Goal: Information Seeking & Learning: Learn about a topic

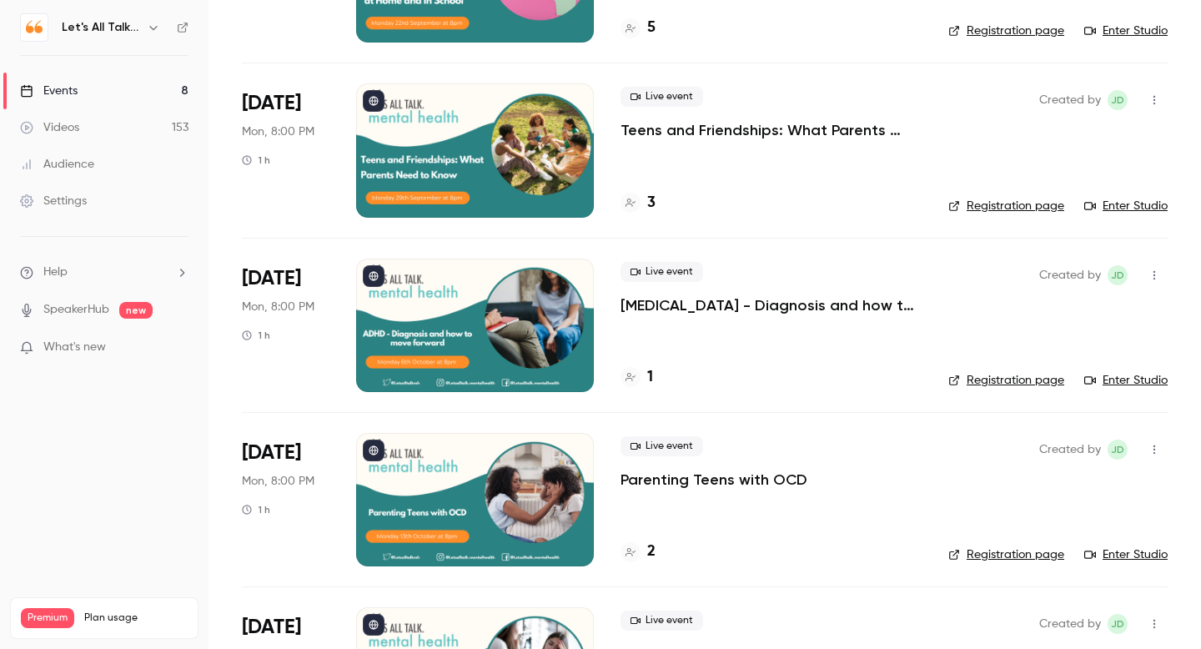
scroll to position [379, 0]
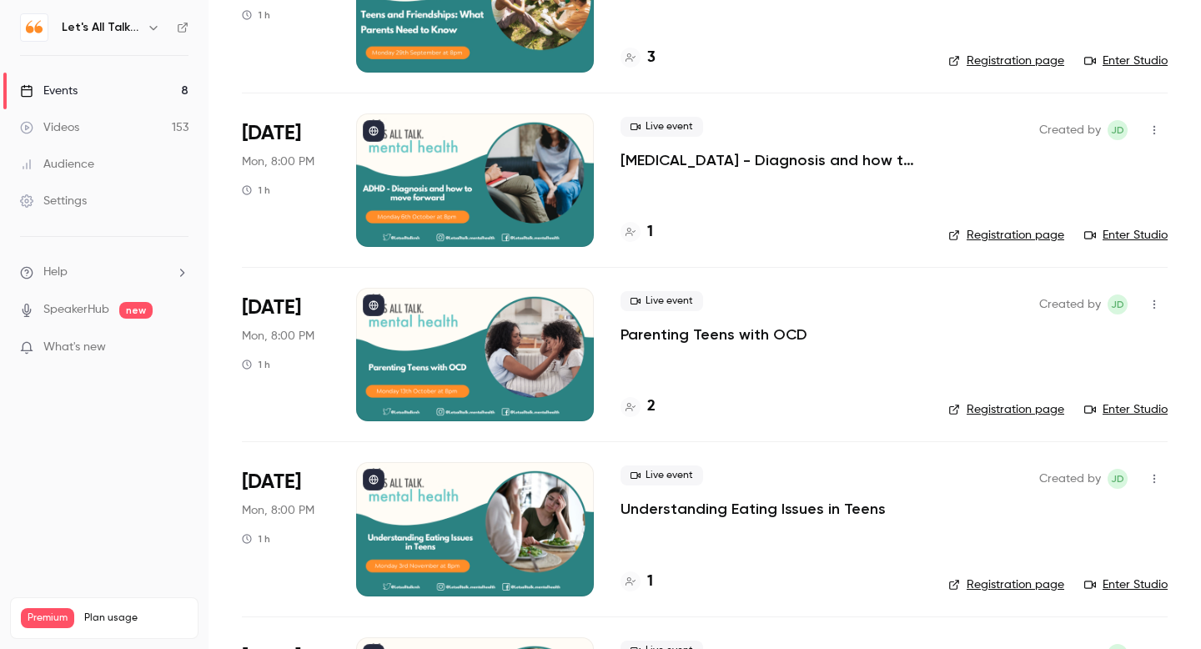
click at [695, 153] on p "[MEDICAL_DATA] - Diagnosis and how to move forward" at bounding box center [770, 160] width 301 height 20
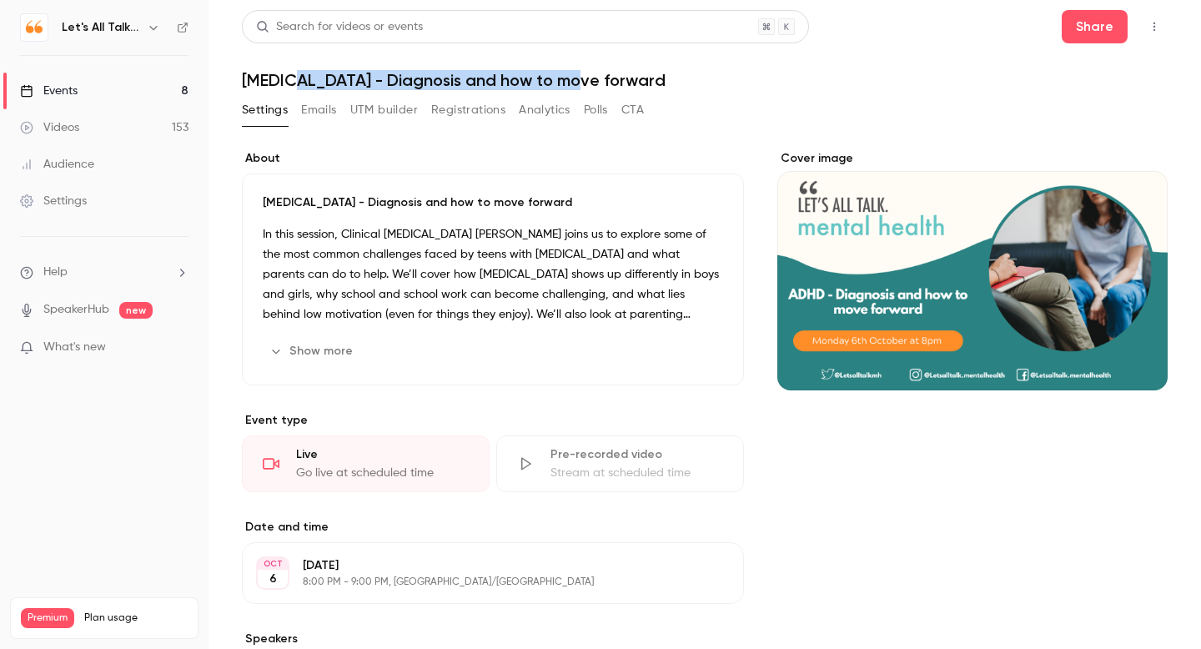
drag, startPoint x: 599, startPoint y: 78, endPoint x: 301, endPoint y: 73, distance: 297.8
click at [301, 73] on h1 "[MEDICAL_DATA] - Diagnosis and how to move forward" at bounding box center [705, 80] width 926 height 20
copy h1 "[MEDICAL_DATA] - Diagnosis and how to move forward"
click at [72, 83] on div "Events" at bounding box center [49, 91] width 58 height 17
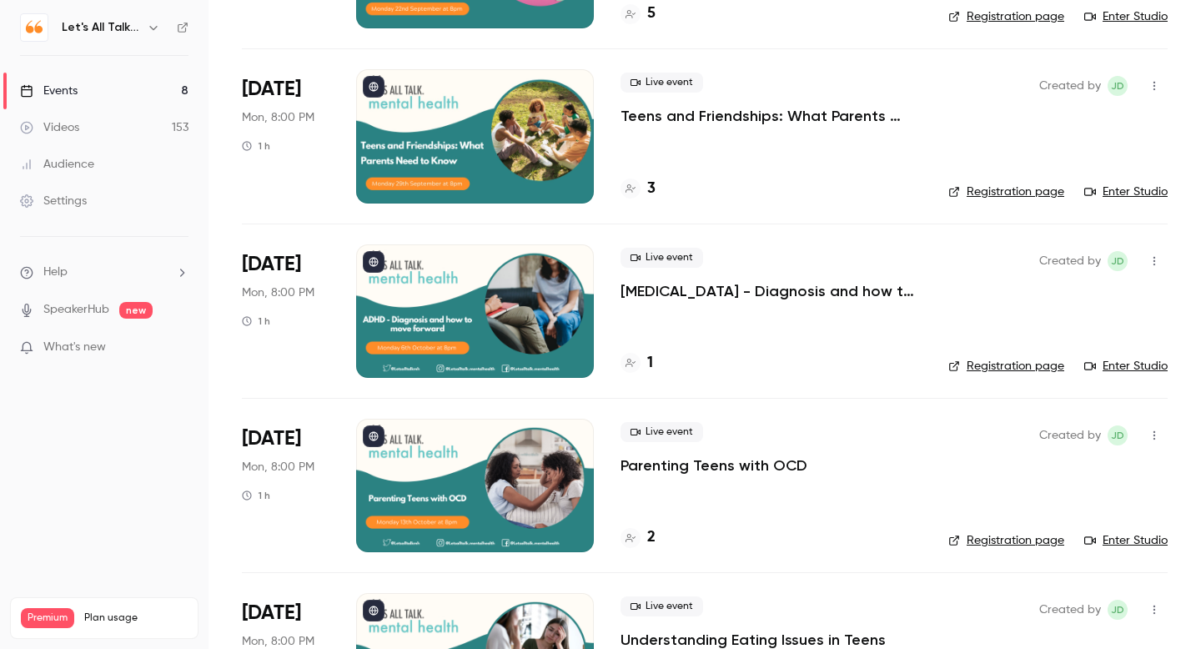
scroll to position [259, 0]
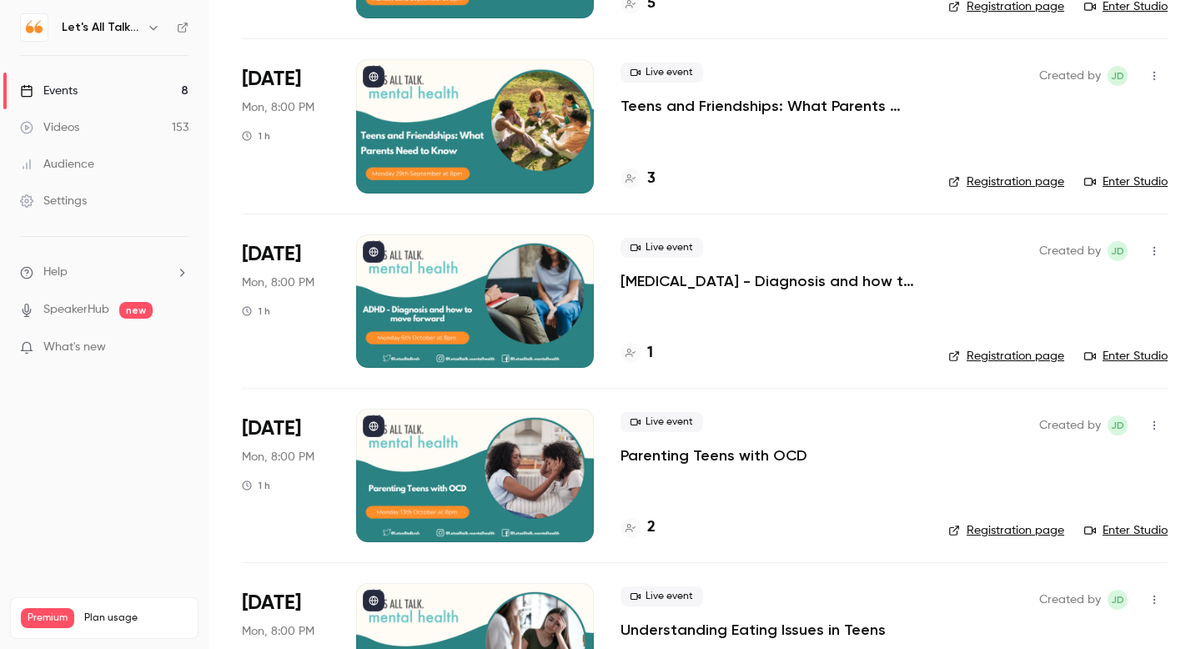
click at [684, 464] on p "Parenting Teens with OCD" at bounding box center [713, 455] width 187 height 20
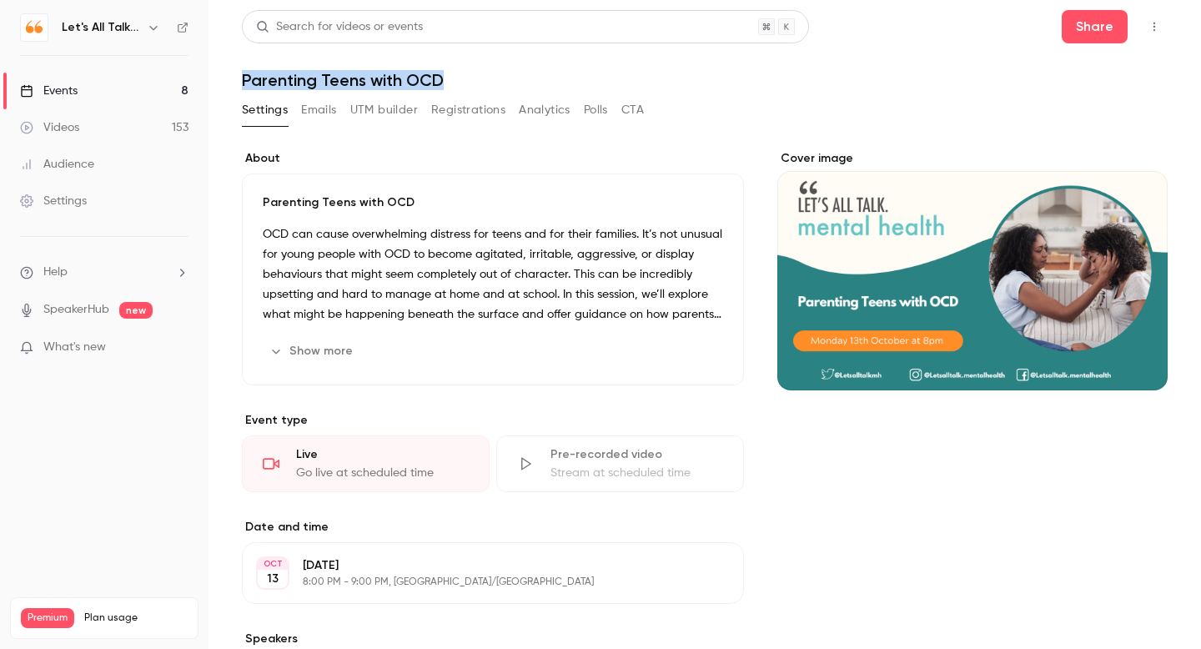
drag, startPoint x: 243, startPoint y: 78, endPoint x: 470, endPoint y: 83, distance: 226.9
click at [470, 83] on h1 "Parenting Teens with OCD" at bounding box center [705, 80] width 926 height 20
copy h1 "Parenting Teens with OCD"
